Goal: Task Accomplishment & Management: Manage account settings

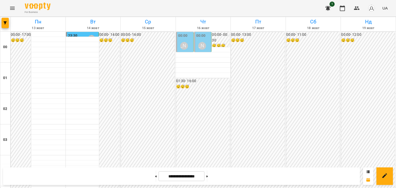
scroll to position [489, 0]
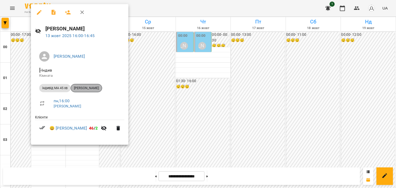
click at [95, 85] on div "[PERSON_NAME]" at bounding box center [86, 88] width 31 height 8
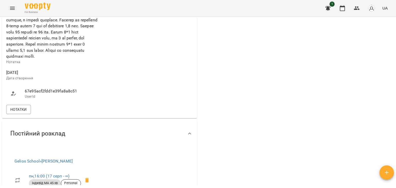
scroll to position [232, 0]
click at [22, 112] on span "Нотатки" at bounding box center [18, 109] width 16 height 6
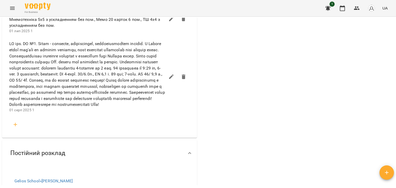
scroll to position [747, 0]
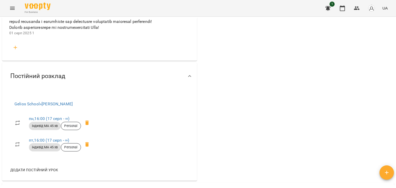
click at [18, 51] on icon "button" at bounding box center [15, 48] width 6 height 6
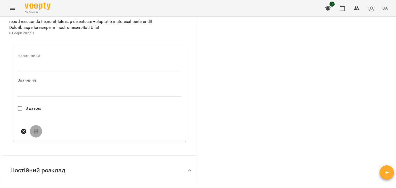
click at [31, 72] on input "text" at bounding box center [100, 68] width 164 height 8
type input "*"
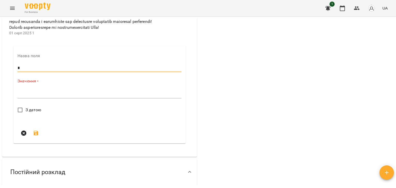
click at [21, 97] on textarea at bounding box center [100, 94] width 164 height 5
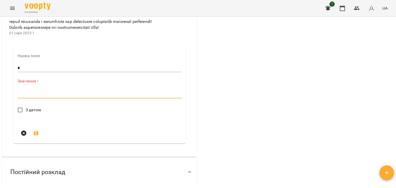
paste textarea "**********"
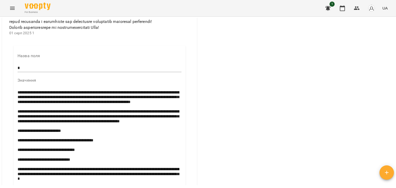
scroll to position [808, 0]
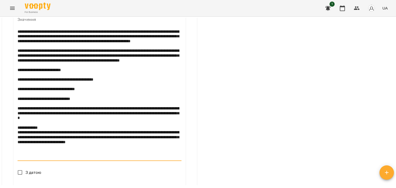
click at [19, 81] on textarea at bounding box center [99, 94] width 162 height 130
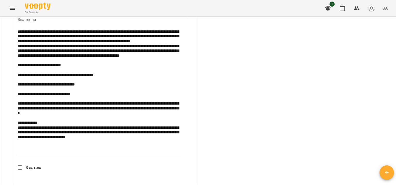
click at [20, 76] on div "Назва поля * Значення * З датою" at bounding box center [99, 93] width 172 height 216
drag, startPoint x: 18, startPoint y: 76, endPoint x: 28, endPoint y: 77, distance: 10.3
click at [28, 77] on textarea at bounding box center [99, 91] width 162 height 125
drag, startPoint x: 85, startPoint y: 91, endPoint x: 105, endPoint y: 93, distance: 19.7
click at [105, 93] on textarea at bounding box center [99, 91] width 162 height 125
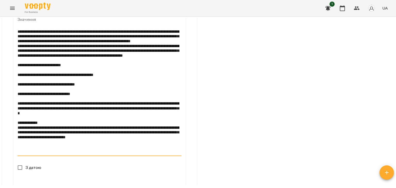
click at [101, 92] on textarea at bounding box center [99, 91] width 162 height 125
drag, startPoint x: 100, startPoint y: 92, endPoint x: 86, endPoint y: 91, distance: 14.5
click at [86, 91] on textarea at bounding box center [99, 91] width 162 height 125
click at [143, 106] on textarea at bounding box center [99, 91] width 162 height 125
click at [19, 100] on textarea at bounding box center [99, 91] width 162 height 125
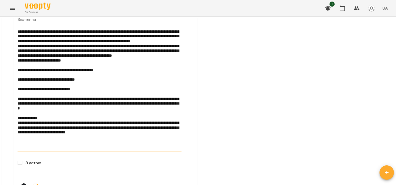
click at [18, 105] on textarea at bounding box center [99, 89] width 162 height 120
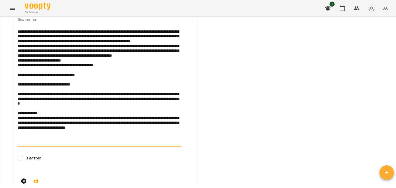
click at [18, 110] on textarea at bounding box center [99, 86] width 162 height 115
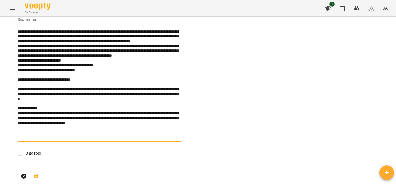
click at [18, 116] on textarea at bounding box center [99, 84] width 162 height 110
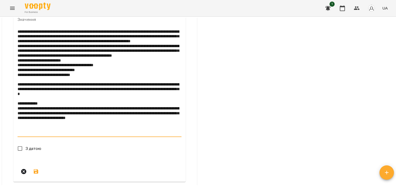
click at [18, 120] on textarea at bounding box center [99, 82] width 162 height 106
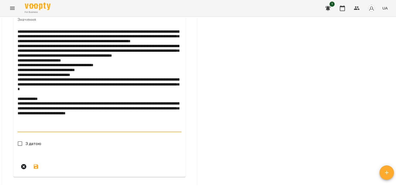
drag, startPoint x: 91, startPoint y: 115, endPoint x: 75, endPoint y: 116, distance: 16.0
click at [75, 116] on textarea at bounding box center [99, 79] width 162 height 101
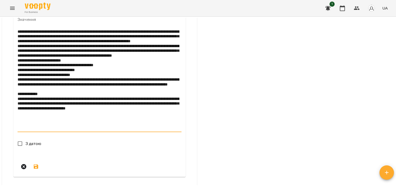
drag, startPoint x: 91, startPoint y: 120, endPoint x: 118, endPoint y: 120, distance: 27.6
click at [118, 120] on textarea at bounding box center [99, 79] width 162 height 101
drag, startPoint x: 152, startPoint y: 121, endPoint x: 170, endPoint y: 121, distance: 18.3
click at [170, 121] on textarea at bounding box center [99, 79] width 162 height 101
click at [20, 130] on textarea at bounding box center [99, 79] width 162 height 101
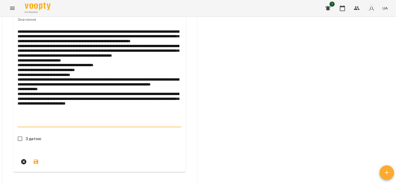
drag, startPoint x: 36, startPoint y: 129, endPoint x: 8, endPoint y: 129, distance: 27.3
click at [8, 129] on li "Назва поля * Значення * З датою" at bounding box center [99, 80] width 189 height 202
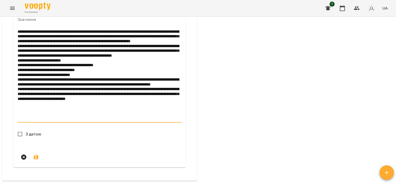
drag, startPoint x: 19, startPoint y: 56, endPoint x: 93, endPoint y: 147, distance: 117.5
click at [93, 123] on div "*" at bounding box center [100, 75] width 164 height 95
type textarea "**********"
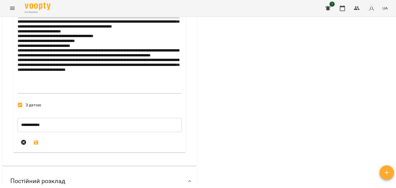
scroll to position [859, 0]
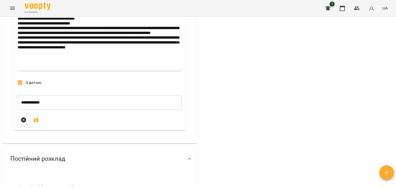
click at [36, 122] on icon "submit" at bounding box center [36, 120] width 5 height 5
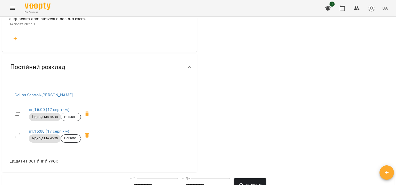
scroll to position [782, 0]
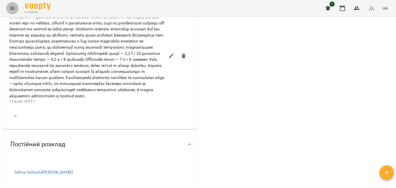
click at [13, 8] on icon "Menu" at bounding box center [12, 8] width 5 height 3
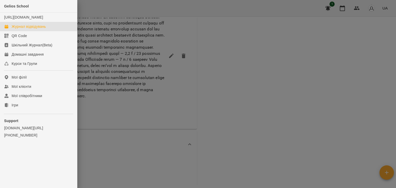
click at [34, 29] on div "Журнал відвідувань" at bounding box center [29, 26] width 34 height 5
